Goal: Information Seeking & Learning: Learn about a topic

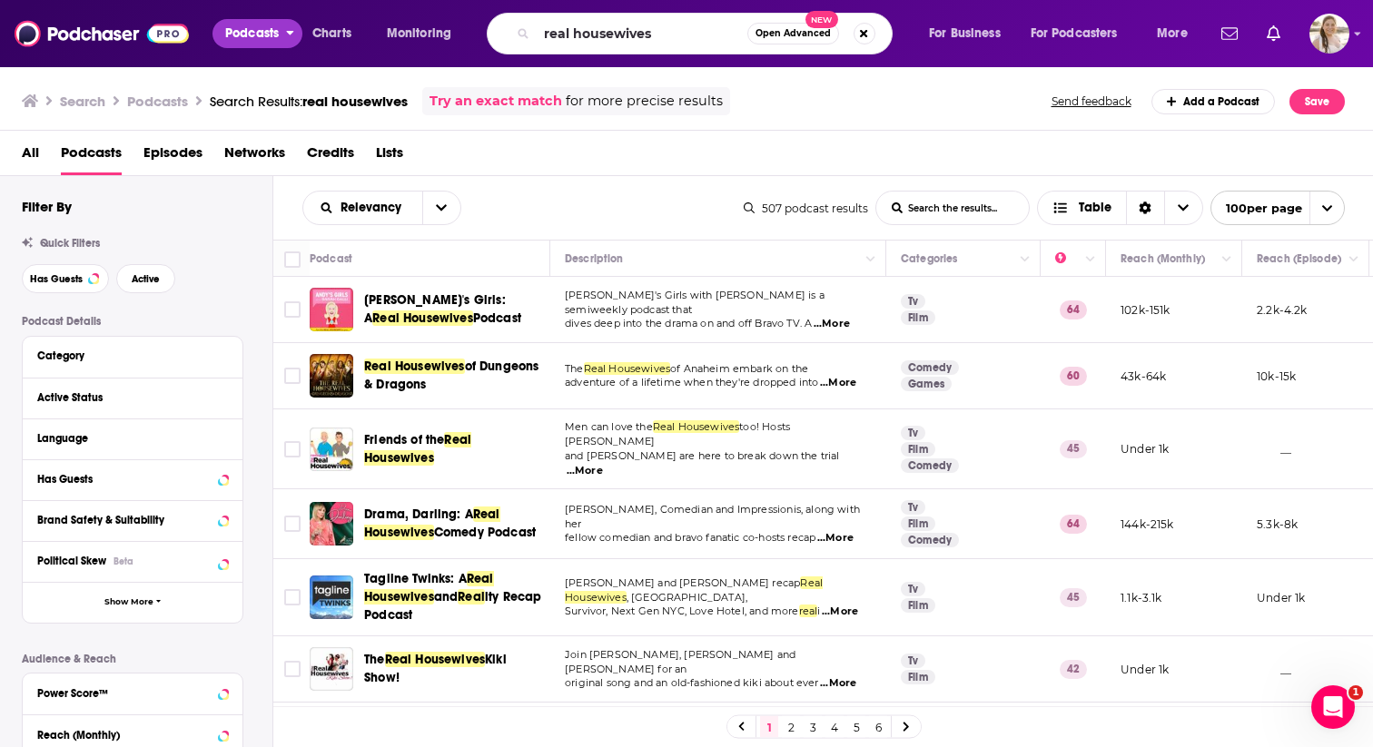
click at [270, 30] on span "Podcasts" at bounding box center [252, 33] width 54 height 25
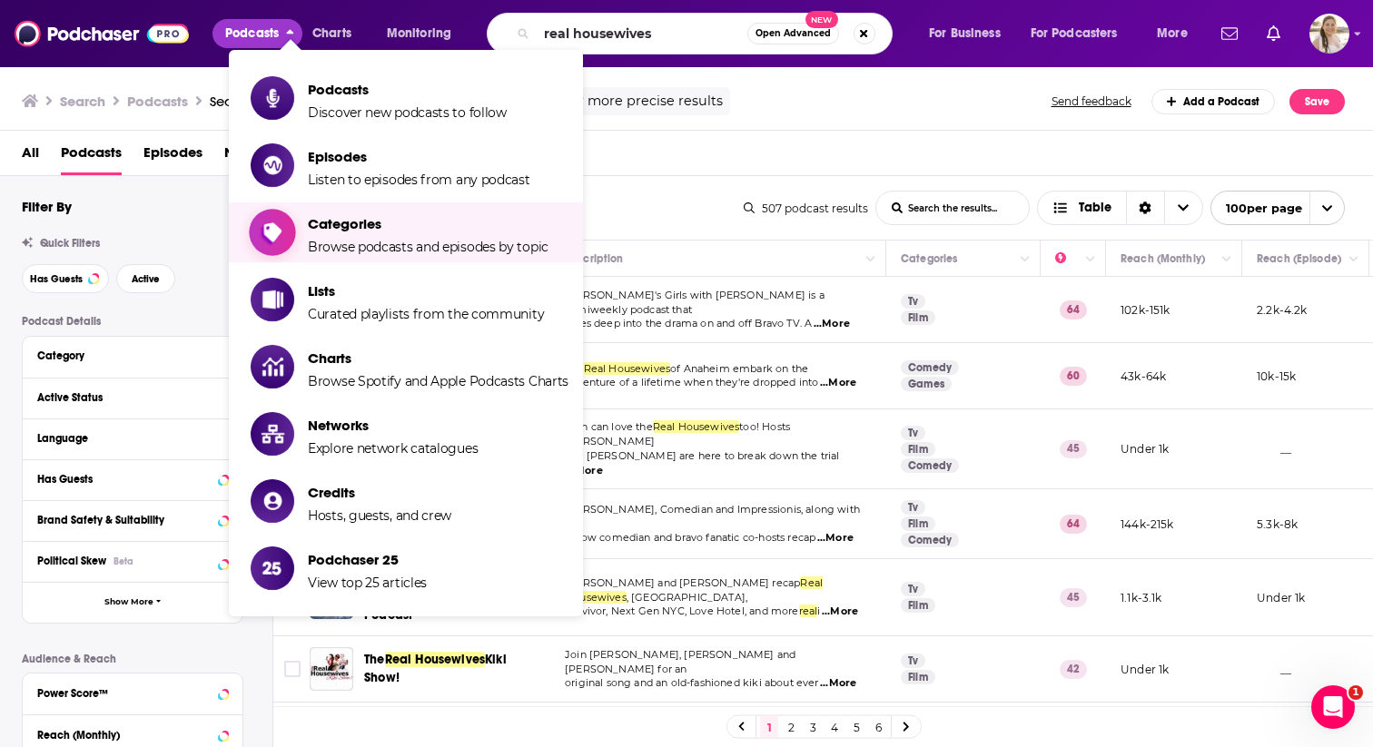
click at [332, 247] on span "Browse podcasts and episodes by topic" at bounding box center [428, 247] width 241 height 16
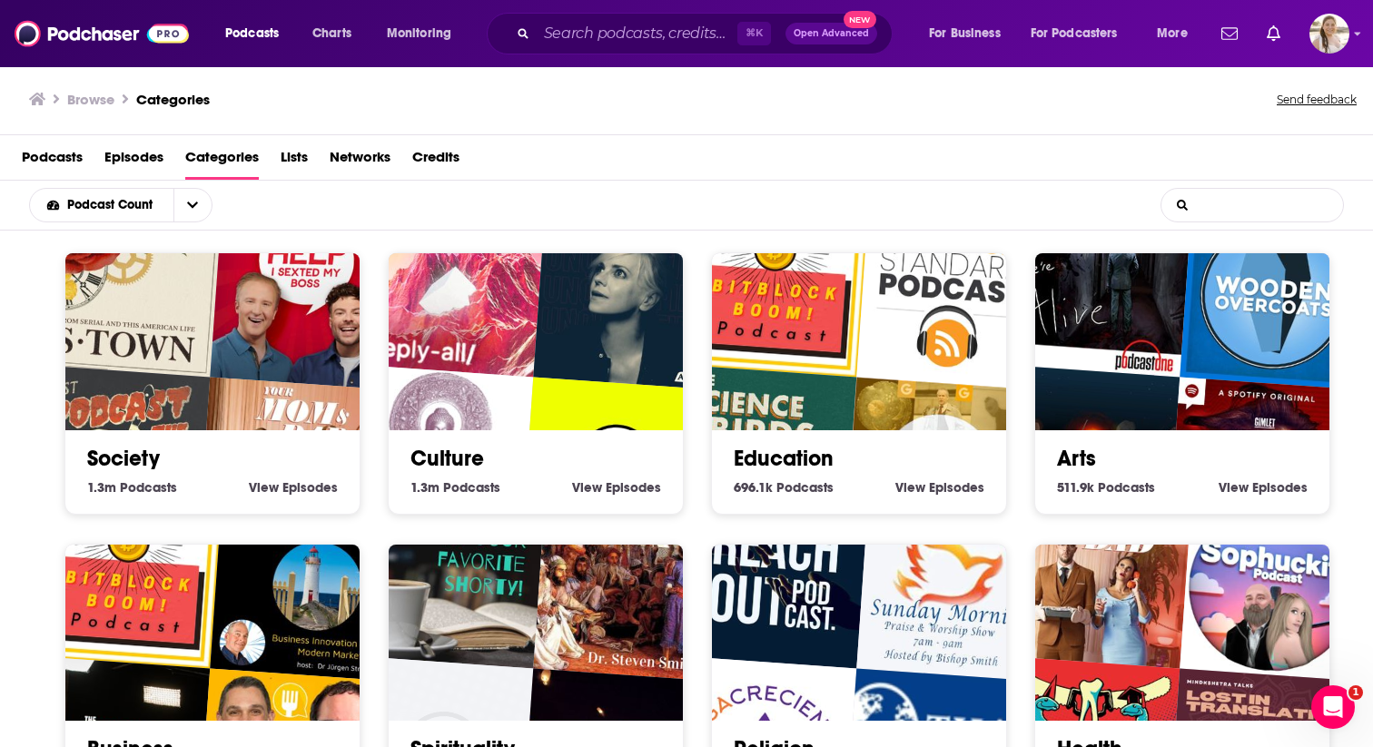
click at [1230, 213] on input "List Search Input" at bounding box center [1253, 205] width 182 height 33
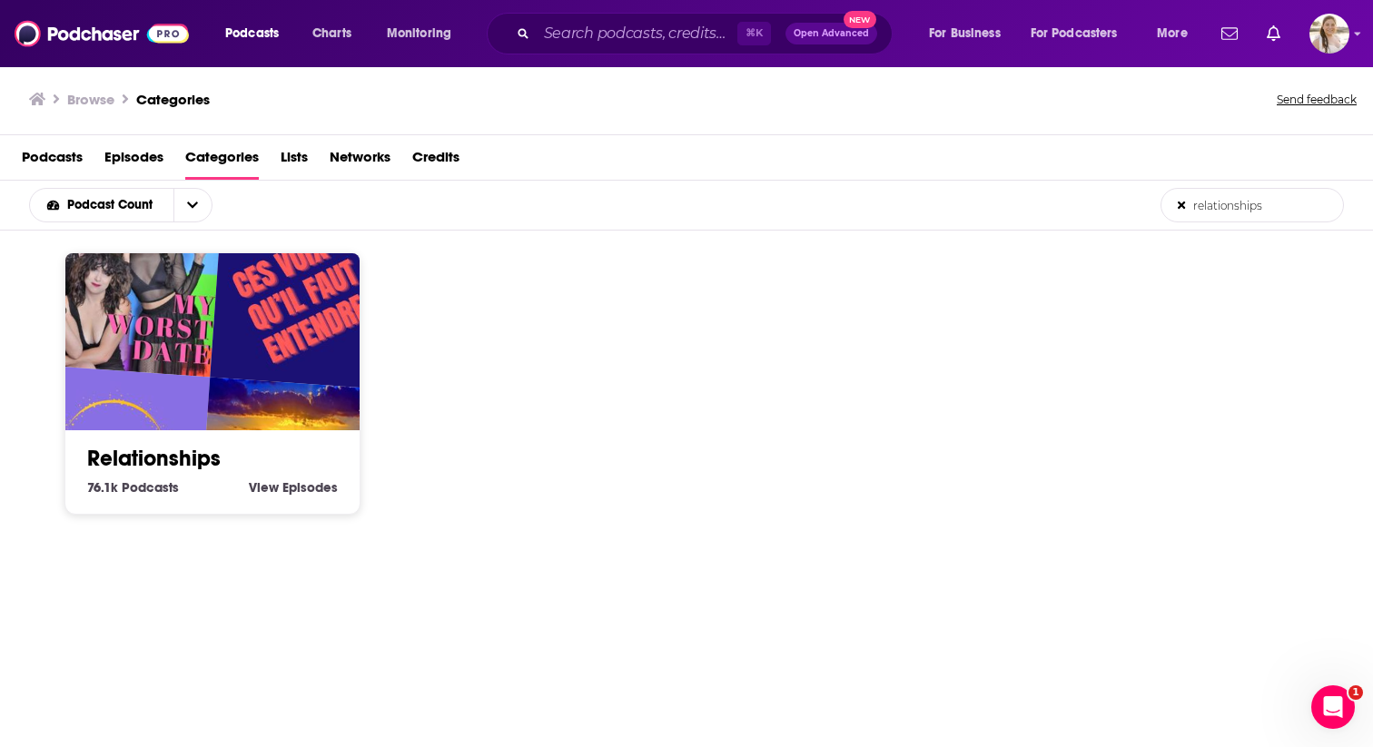
type input "relationships"
click at [300, 360] on img "Ces voix qu'il faut entendre" at bounding box center [304, 296] width 188 height 188
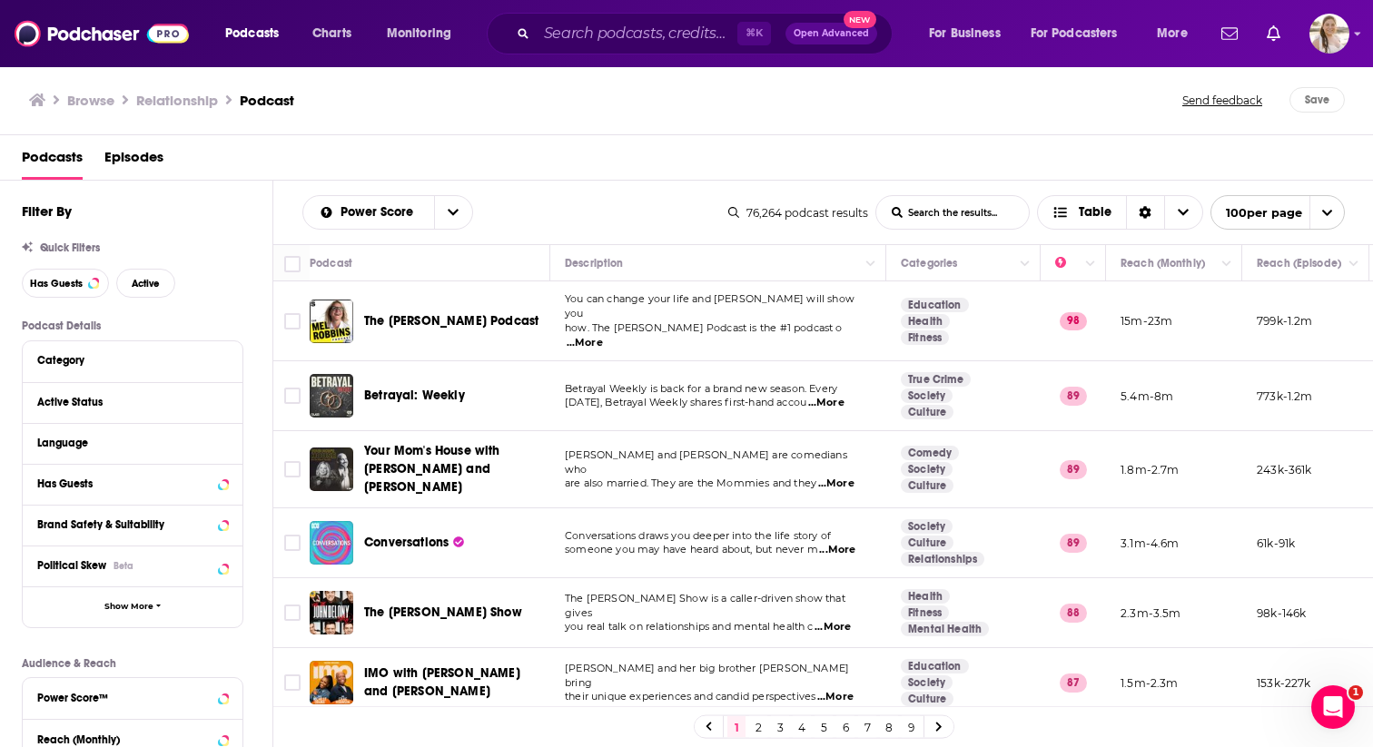
click at [845, 396] on span "...More" at bounding box center [826, 403] width 36 height 15
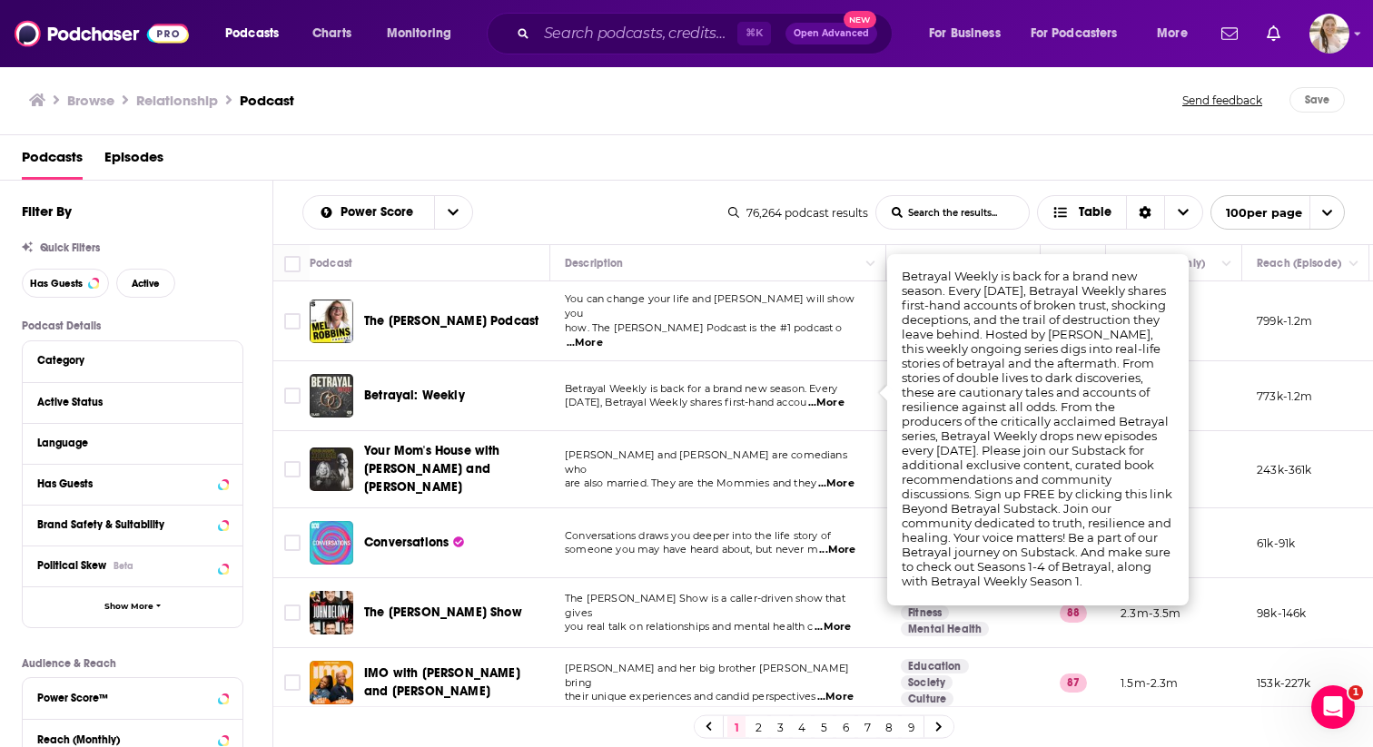
click at [784, 399] on span "[DATE], Betrayal Weekly shares first-hand accou" at bounding box center [686, 402] width 242 height 13
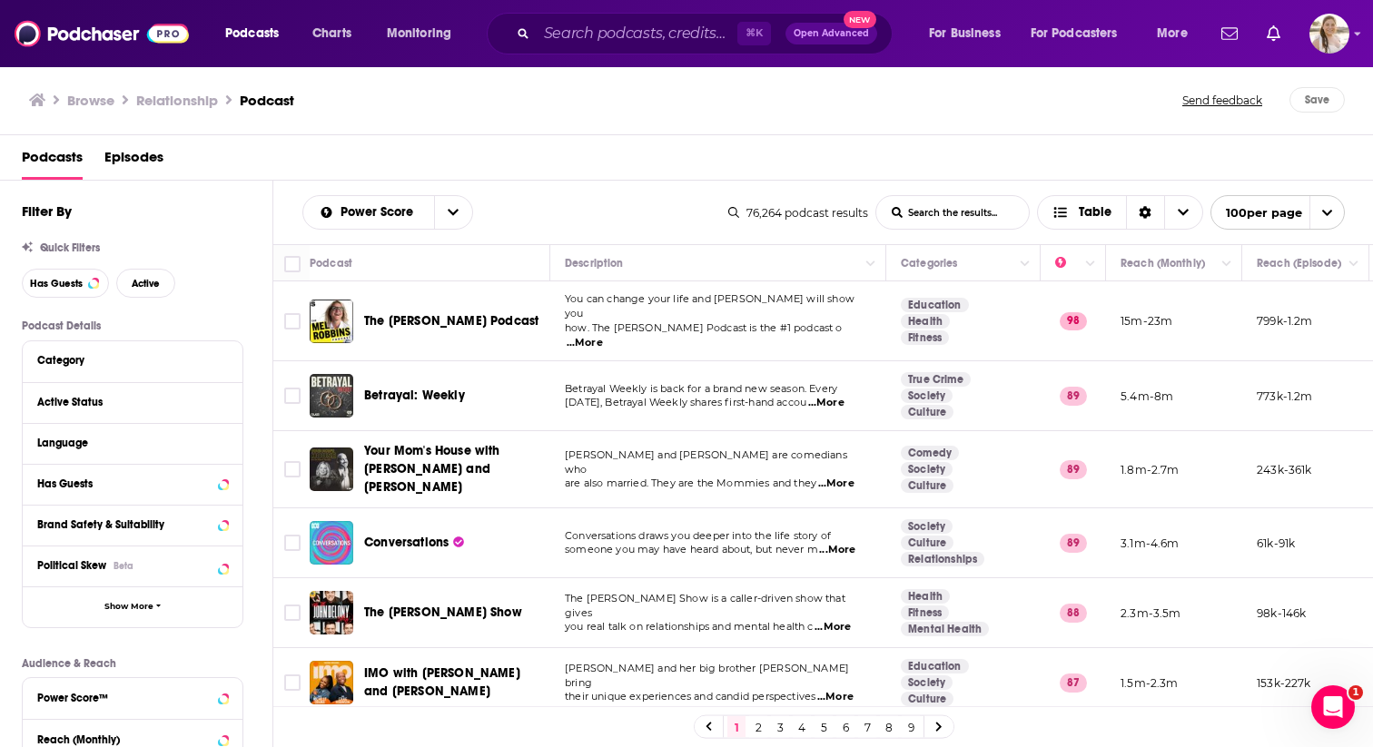
click at [844, 477] on span "...More" at bounding box center [836, 484] width 36 height 15
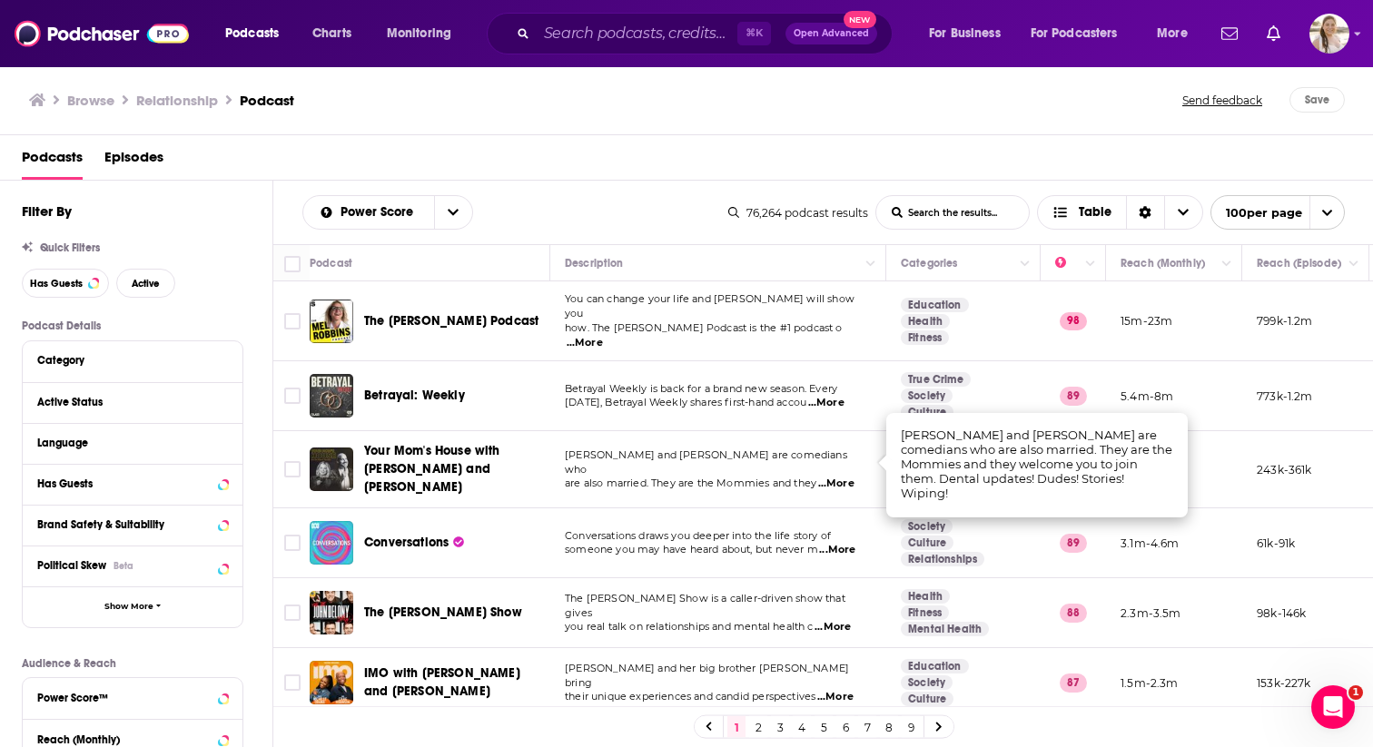
click at [749, 453] on span "[PERSON_NAME] and [PERSON_NAME] are comedians who" at bounding box center [706, 462] width 282 height 27
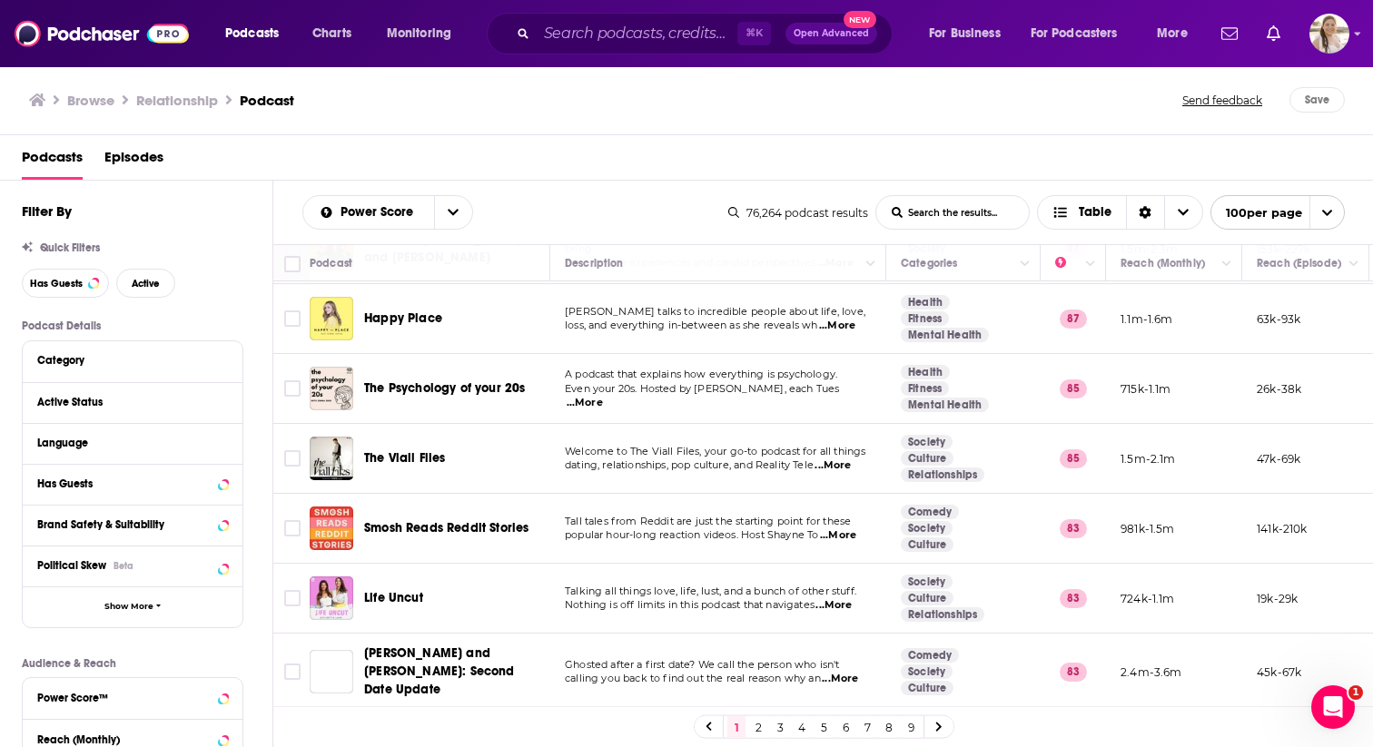
scroll to position [458, 0]
